Goal: Find specific page/section: Find specific page/section

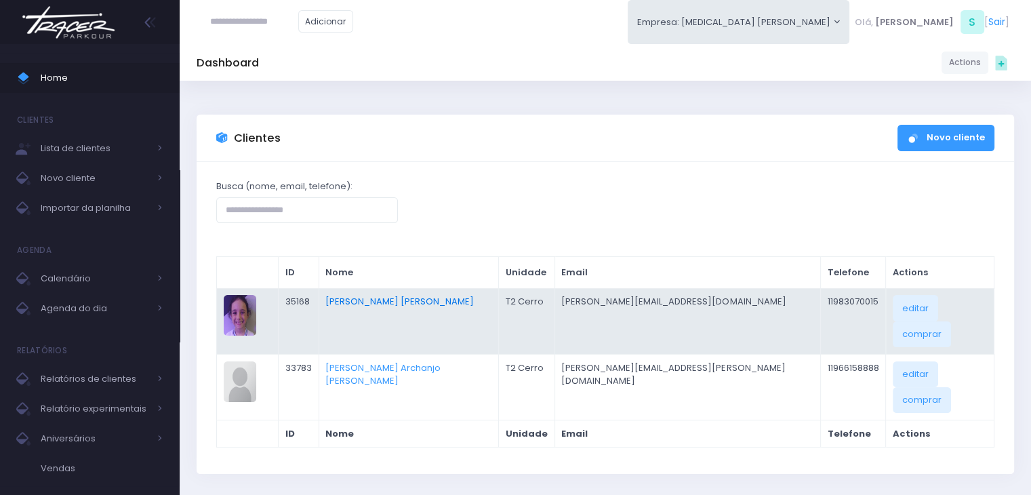
click at [439, 300] on link "Helena De Oliveira Mendonça" at bounding box center [399, 301] width 148 height 13
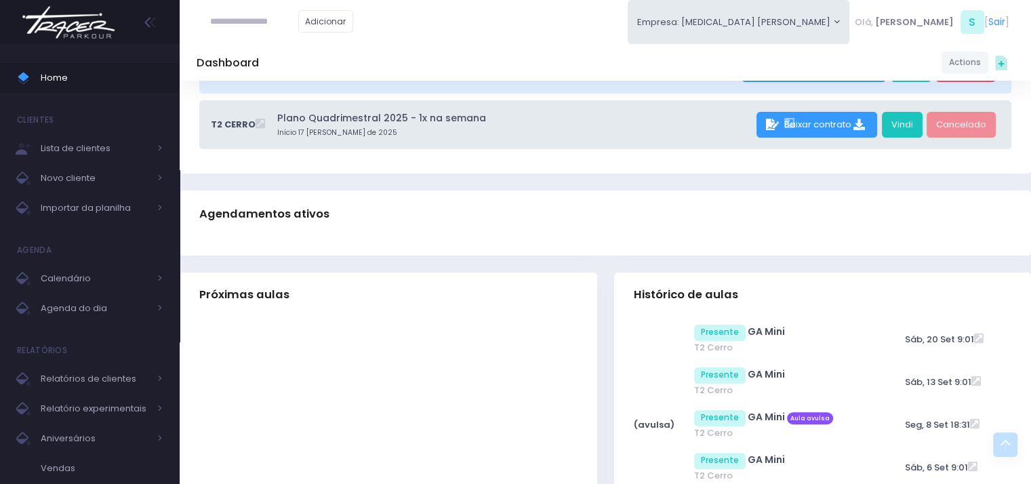
scroll to position [136, 0]
